Goal: Task Accomplishment & Management: Complete application form

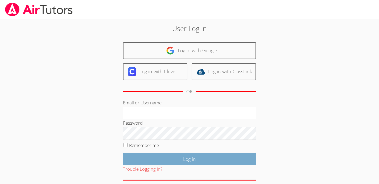
type input "[PERSON_NAME][EMAIL_ADDRESS][PERSON_NAME][DOMAIN_NAME]"
click at [196, 158] on input "Log in" at bounding box center [189, 159] width 133 height 12
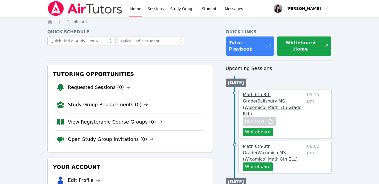
click at [249, 95] on span "Math 6th-8th Grade ( [GEOGRAPHIC_DATA] (Wicomico) Math 7th Grade ELL )" at bounding box center [272, 104] width 58 height 24
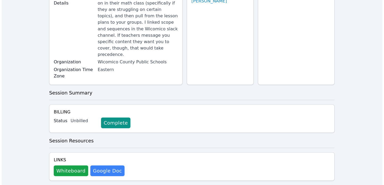
scroll to position [85, 0]
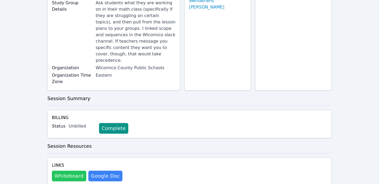
click at [72, 170] on button "Whiteboard" at bounding box center [69, 175] width 34 height 11
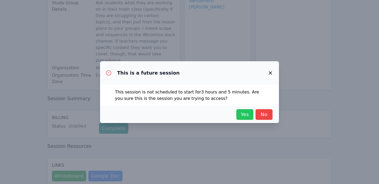
click at [245, 117] on span "Yes" at bounding box center [245, 114] width 12 height 7
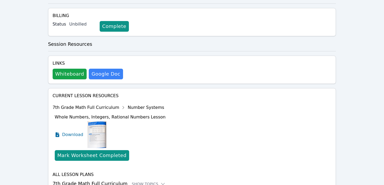
scroll to position [195, 0]
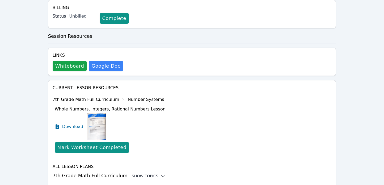
click at [132, 173] on div "Show Topics" at bounding box center [149, 175] width 34 height 5
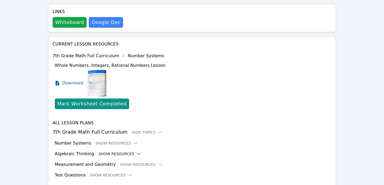
click at [124, 151] on button "Show Resources" at bounding box center [119, 153] width 43 height 5
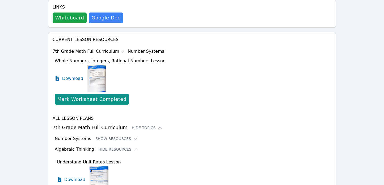
scroll to position [234, 0]
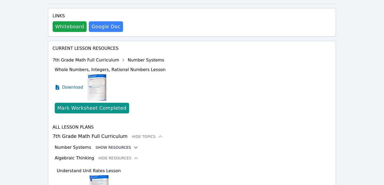
click at [115, 145] on button "Show Resources" at bounding box center [116, 147] width 43 height 5
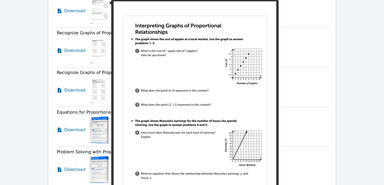
scroll to position [1209, 0]
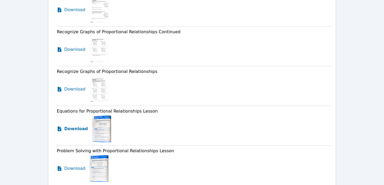
click at [68, 125] on span "Download" at bounding box center [76, 128] width 24 height 6
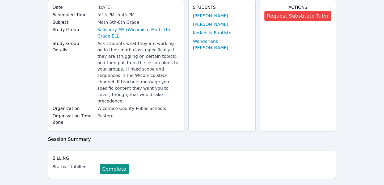
scroll to position [0, 0]
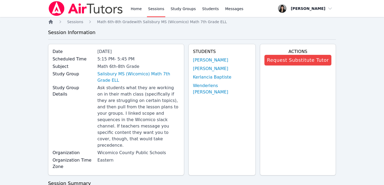
click at [50, 23] on icon "Breadcrumb" at bounding box center [51, 22] width 4 height 4
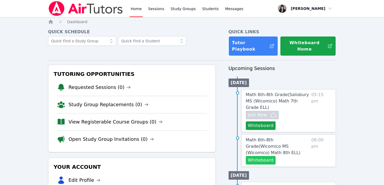
click at [270, 156] on button "Whiteboard" at bounding box center [261, 160] width 30 height 9
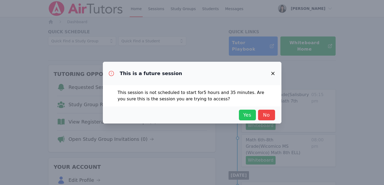
click at [246, 118] on span "Yes" at bounding box center [248, 114] width 12 height 7
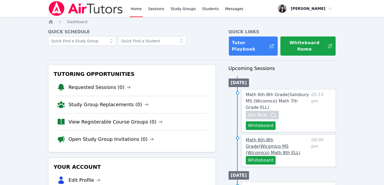
click at [287, 137] on span "Math 6th-8th Grade ( Wicomico MS (Wicomico) Math 8th ELL )" at bounding box center [273, 146] width 55 height 18
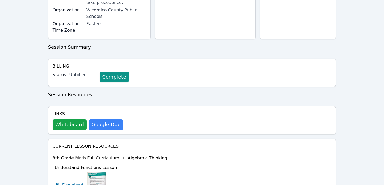
scroll to position [188, 0]
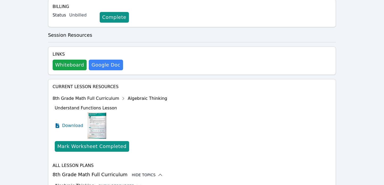
scroll to position [232, 0]
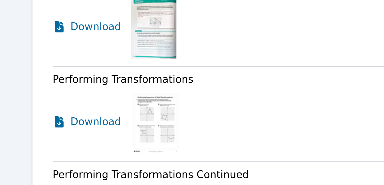
scroll to position [482, 0]
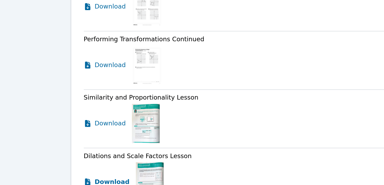
click at [76, 167] on span "Download" at bounding box center [76, 170] width 24 height 6
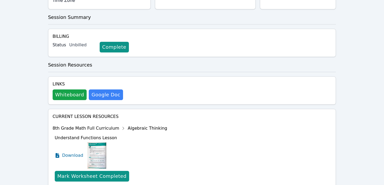
scroll to position [0, 0]
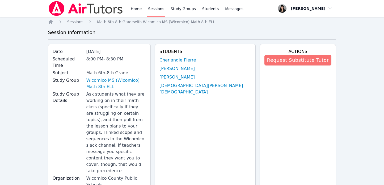
click at [313, 64] on button "Request Substitute Tutor" at bounding box center [298, 60] width 67 height 11
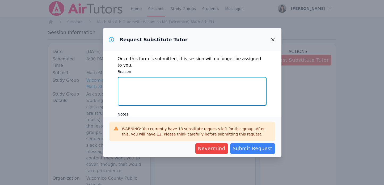
click at [205, 80] on textarea "Reason" at bounding box center [192, 91] width 149 height 29
type textarea "B"
click at [160, 77] on textarea "Scheduling conflict for work meeting" at bounding box center [192, 91] width 149 height 29
drag, startPoint x: 189, startPoint y: 76, endPoint x: 96, endPoint y: 74, distance: 92.8
click at [96, 74] on div "Request Substitute Tutor Once this form is submitted, this session will no long…" at bounding box center [192, 92] width 384 height 185
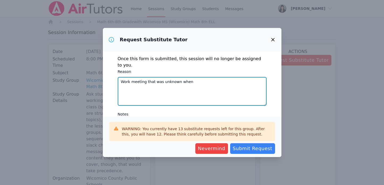
drag, startPoint x: 197, startPoint y: 73, endPoint x: 117, endPoint y: 73, distance: 79.5
click at [117, 73] on div "Once this form is submitted, this session will no longer be assigned to you. Re…" at bounding box center [192, 83] width 179 height 65
drag, startPoint x: 138, startPoint y: 75, endPoint x: 108, endPoint y: 75, distance: 30.3
click at [108, 75] on div "Once this form is submitted, this session will no longer be assigned to you. Re…" at bounding box center [192, 83] width 179 height 65
click at [182, 77] on textarea "Just learned of a work meeting" at bounding box center [192, 91] width 149 height 29
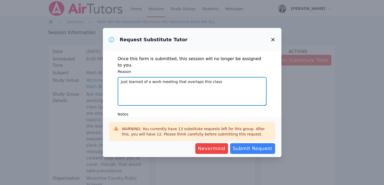
drag, startPoint x: 175, startPoint y: 76, endPoint x: 244, endPoint y: 76, distance: 69.1
click at [244, 77] on textarea "Just learned of a work meeting that overlaps this class" at bounding box center [192, 91] width 149 height 29
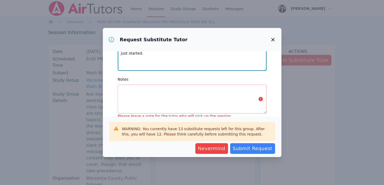
type textarea "Just learned of a work meeting. By the time I'd get home, class will have just …"
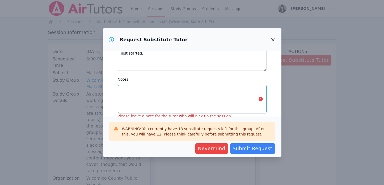
click at [200, 89] on textarea "Notes" at bounding box center [192, 99] width 149 height 29
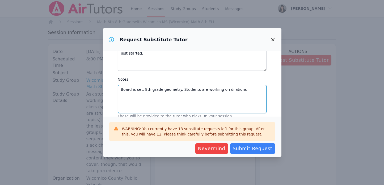
click at [203, 85] on textarea "Board is set. 8th grade geometry. Students are working on dilations" at bounding box center [192, 99] width 149 height 29
drag, startPoint x: 203, startPoint y: 82, endPoint x: 262, endPoint y: 82, distance: 59.6
click at [262, 85] on textarea "Board is set. 8th grade geometry. Students are working on dilations" at bounding box center [192, 99] width 149 height 29
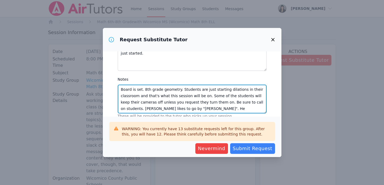
drag, startPoint x: 185, startPoint y: 102, endPoint x: 243, endPoint y: 102, distance: 57.7
click at [243, 102] on textarea "Board is set. 8th grade geometry. Students are just starting dilations in their…" at bounding box center [192, 99] width 149 height 29
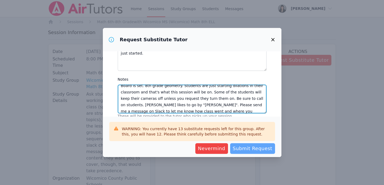
type textarea "Board is set. 8th grade geometry. Students are just starting dilations in their…"
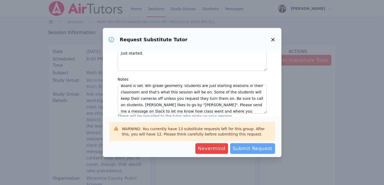
click at [252, 152] on button "Submit Request" at bounding box center [252, 148] width 45 height 11
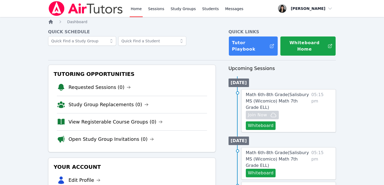
click at [50, 23] on icon "Breadcrumb" at bounding box center [51, 22] width 4 height 4
click at [100, 119] on link "View Registerable Course Groups (0)" at bounding box center [116, 121] width 94 height 7
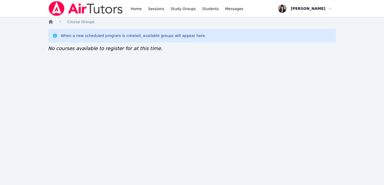
click at [52, 22] on icon "Breadcrumb" at bounding box center [51, 22] width 4 height 4
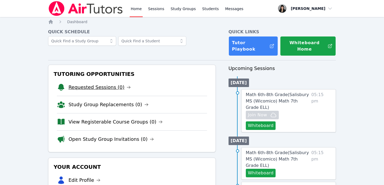
click at [89, 85] on link "Requested Sessions (0)" at bounding box center [100, 86] width 62 height 7
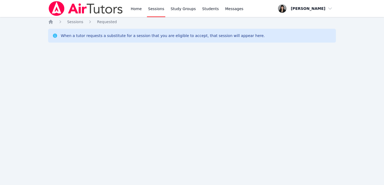
click at [48, 19] on div "Home Sessions Study Groups Students Messages Open user menu [PERSON_NAME] Open …" at bounding box center [192, 92] width 384 height 185
click at [49, 21] on icon "Breadcrumb" at bounding box center [51, 22] width 4 height 4
